Goal: Information Seeking & Learning: Learn about a topic

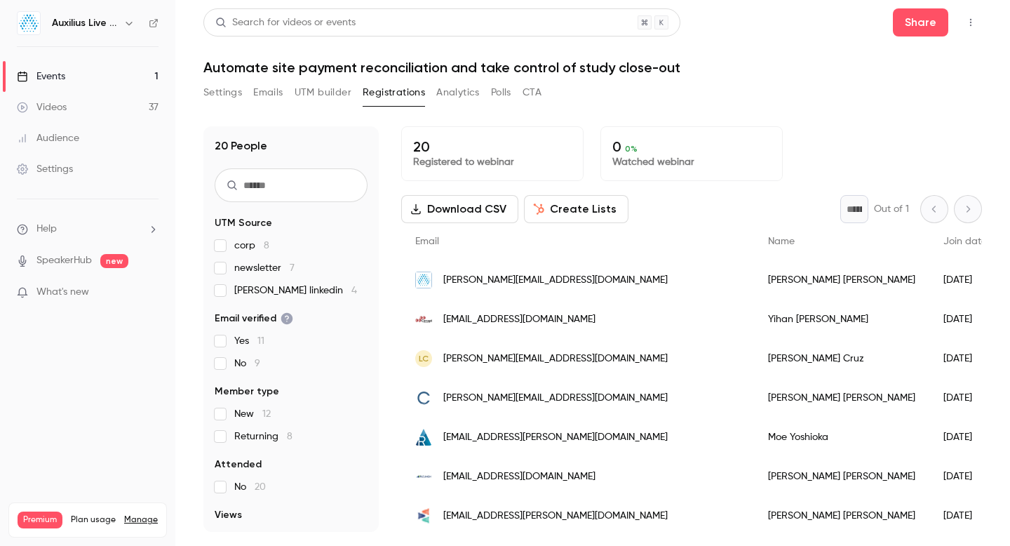
click at [50, 76] on div "Events" at bounding box center [41, 76] width 48 height 14
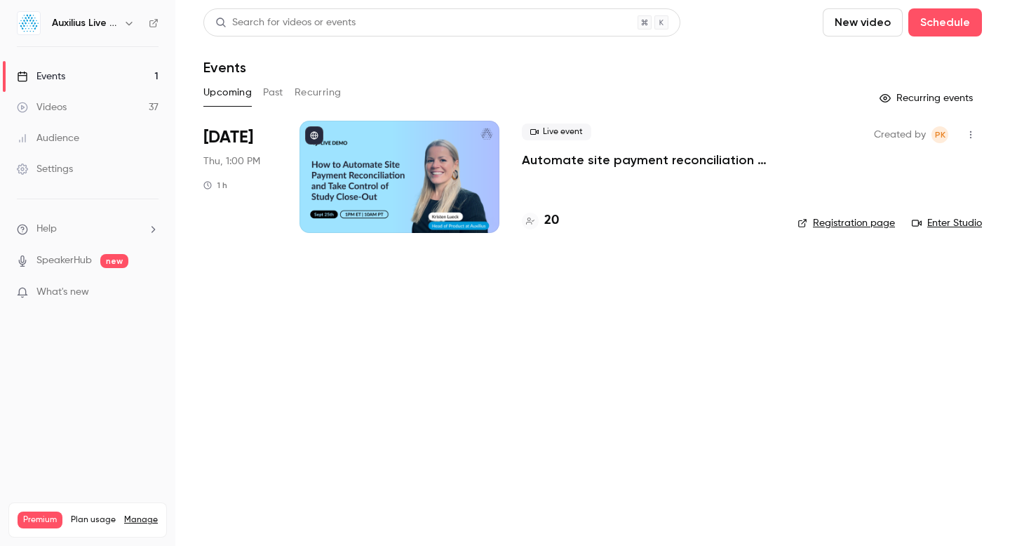
click at [274, 93] on button "Past" at bounding box center [273, 92] width 20 height 22
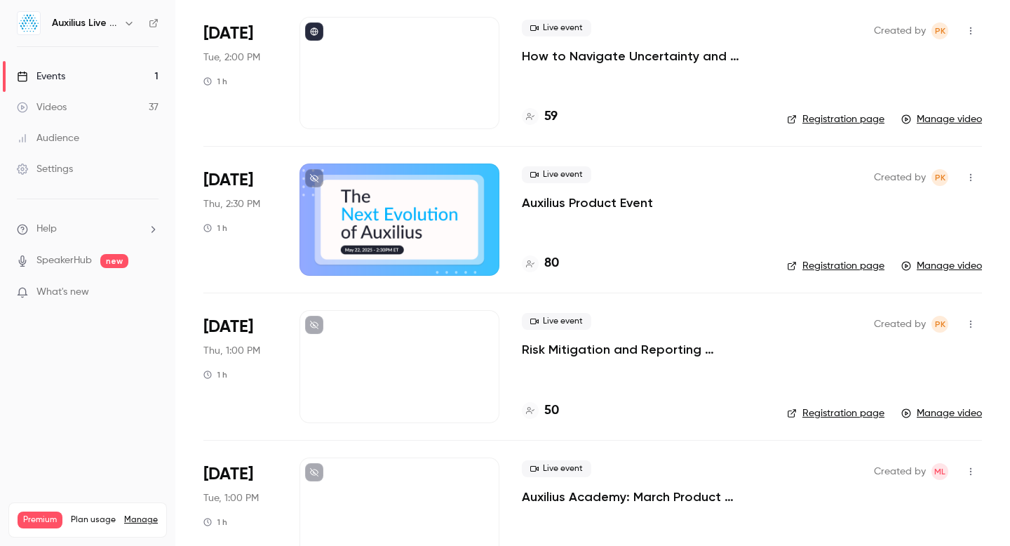
scroll to position [887, 0]
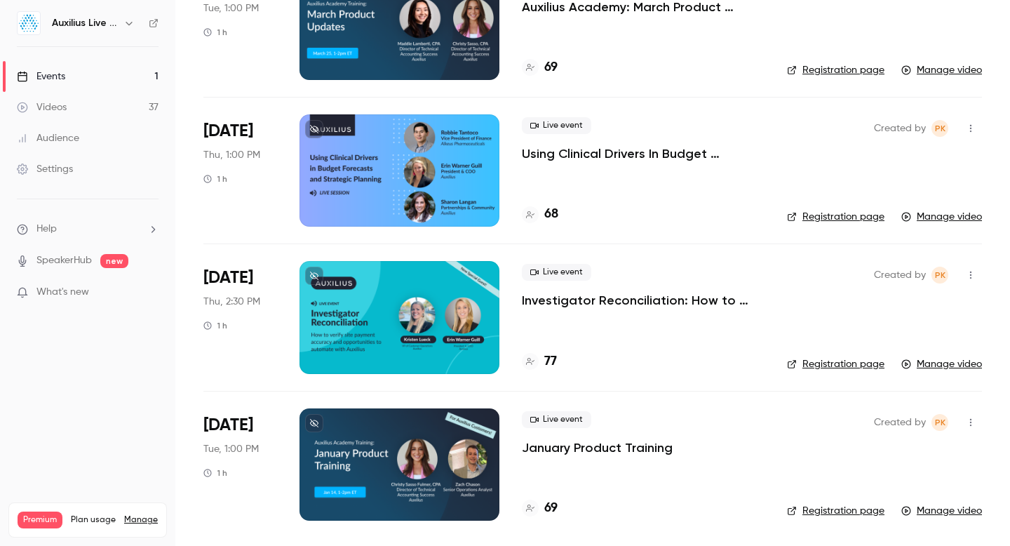
click at [393, 299] on div at bounding box center [399, 317] width 200 height 112
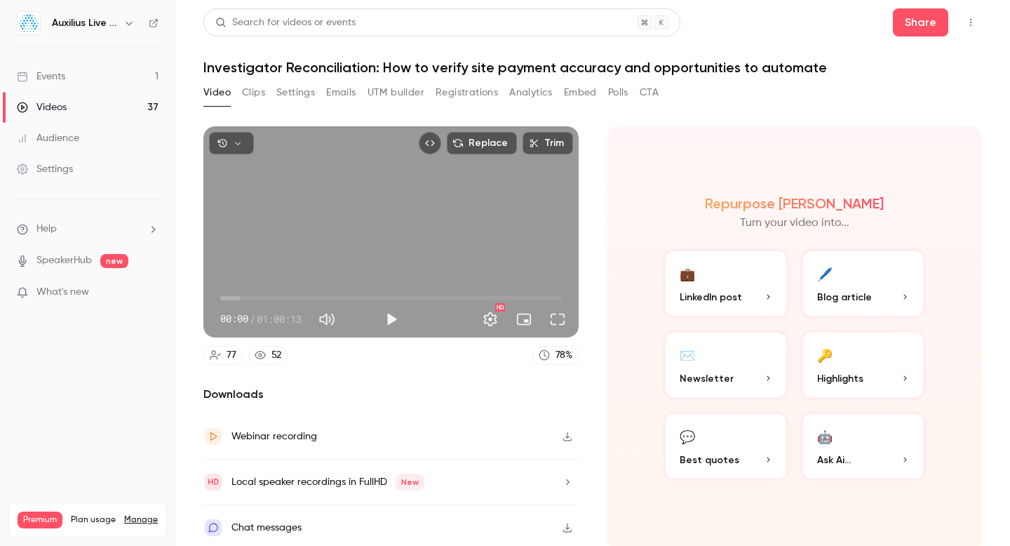
click at [535, 85] on button "Analytics" at bounding box center [530, 92] width 43 height 22
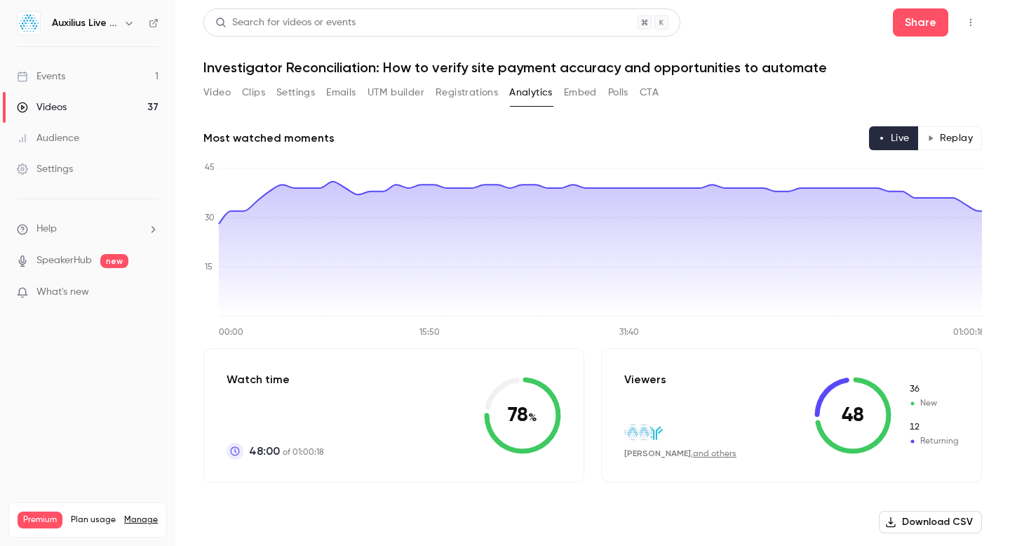
click at [628, 94] on button "Polls" at bounding box center [618, 92] width 20 height 22
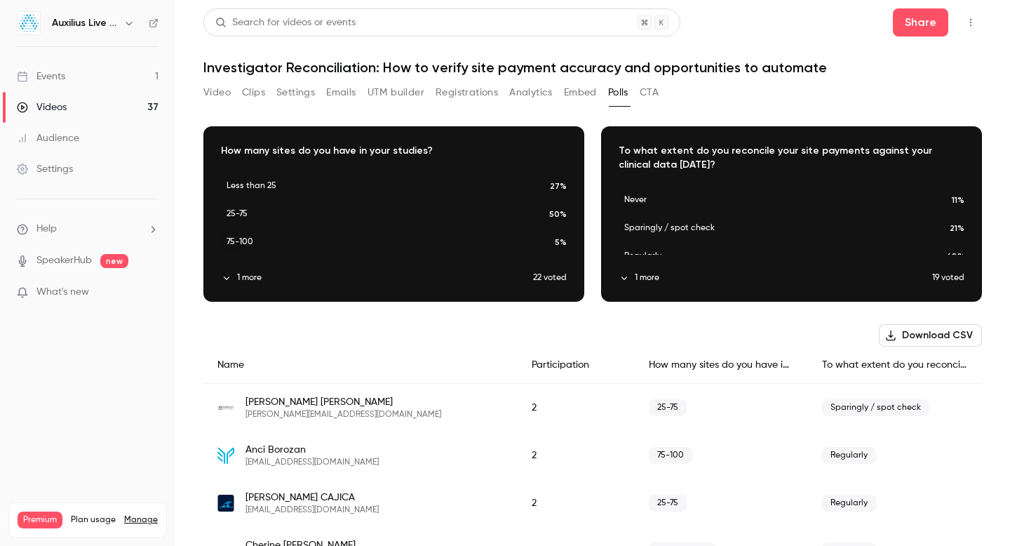
click at [392, 208] on icon "button" at bounding box center [394, 204] width 11 height 10
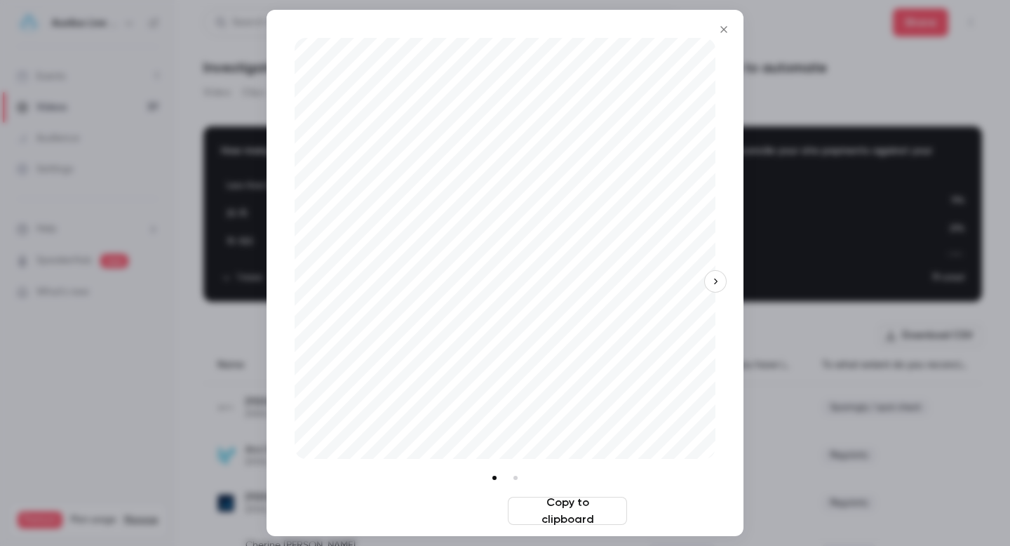
click at [459, 515] on button "Download image" at bounding box center [442, 511] width 119 height 28
click at [515, 480] on li at bounding box center [515, 477] width 15 height 15
click at [461, 514] on button "Download image" at bounding box center [442, 511] width 119 height 28
click at [910, 78] on div at bounding box center [505, 273] width 1010 height 546
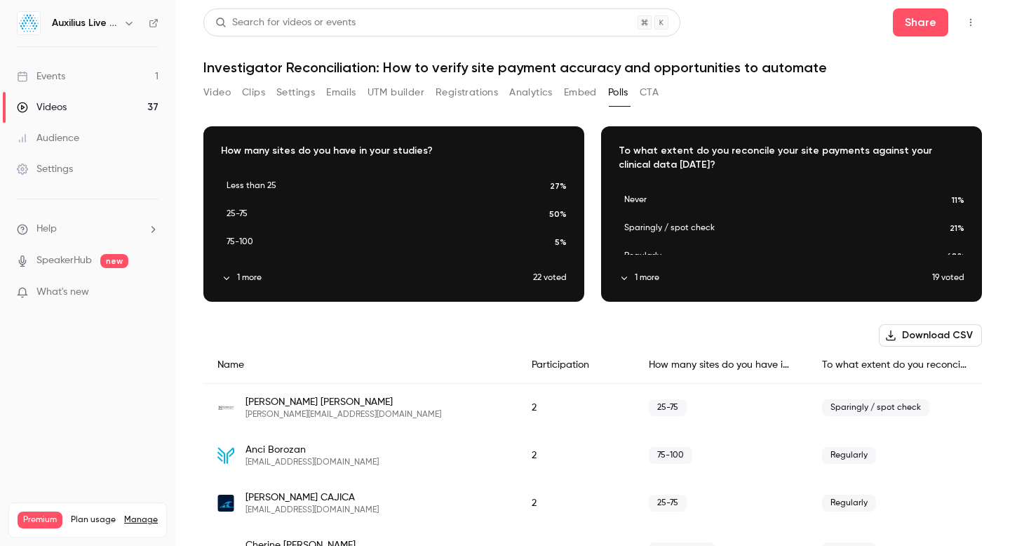
click at [52, 81] on div "Events" at bounding box center [41, 76] width 48 height 14
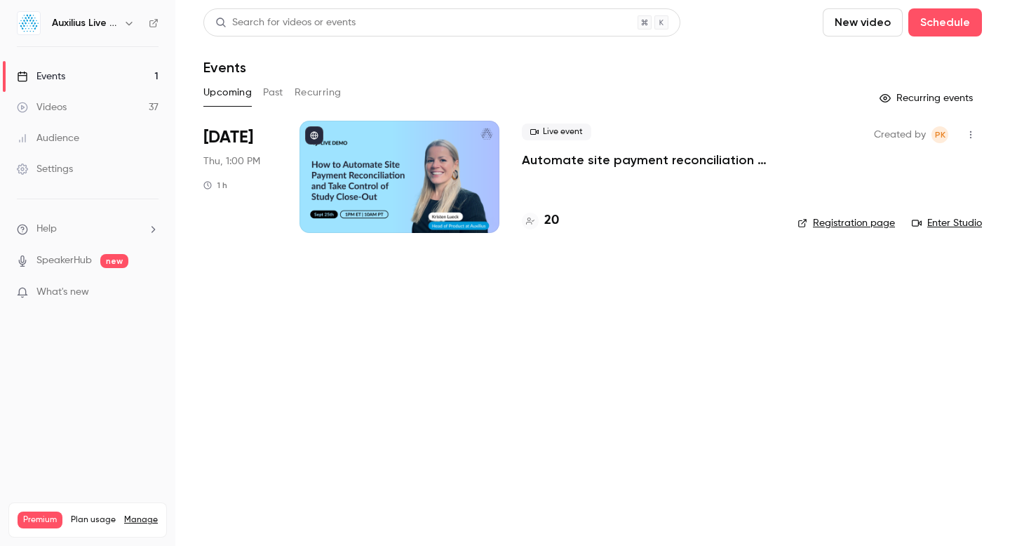
click at [405, 178] on div at bounding box center [399, 177] width 200 height 112
